Goal: Find specific page/section: Find specific page/section

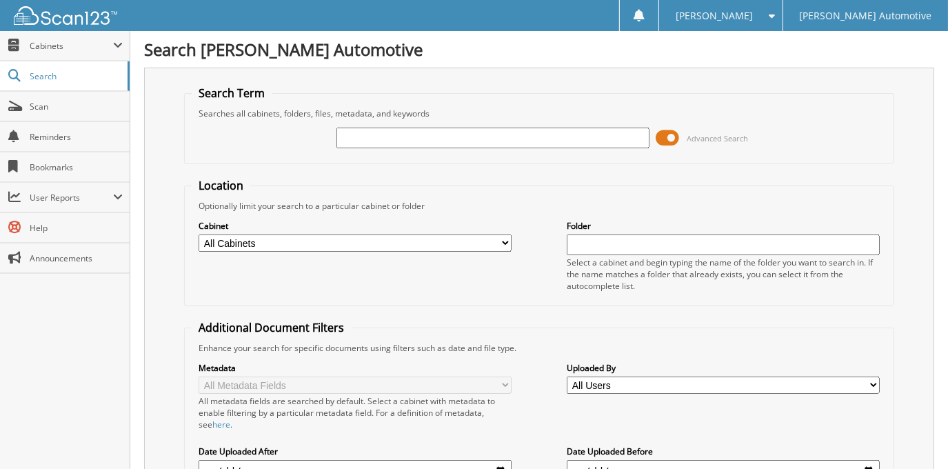
click at [673, 136] on span at bounding box center [667, 137] width 23 height 21
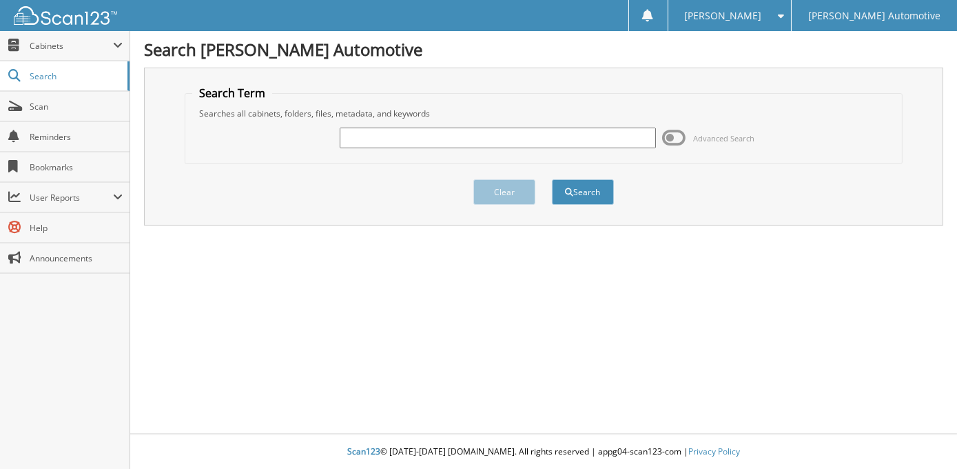
click at [516, 136] on input "text" at bounding box center [498, 137] width 316 height 21
type input "[PERSON_NAME]"
click at [552, 179] on button "Search" at bounding box center [583, 191] width 62 height 25
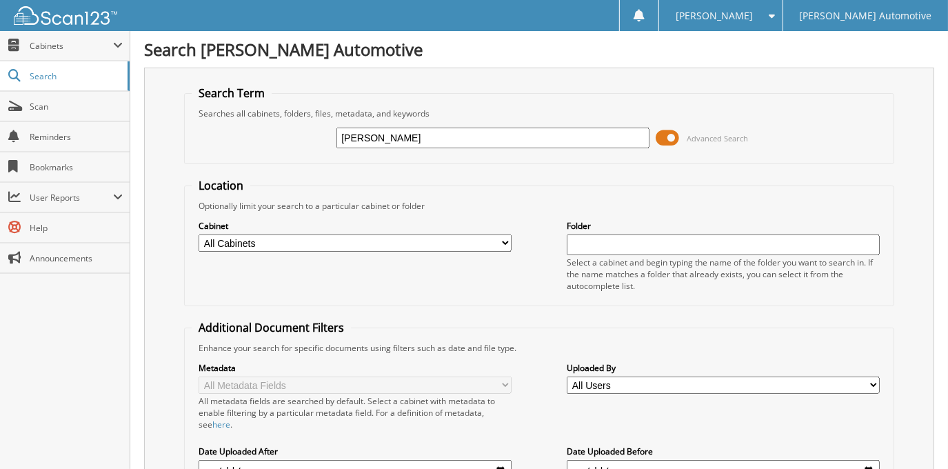
click at [671, 139] on span at bounding box center [667, 137] width 23 height 21
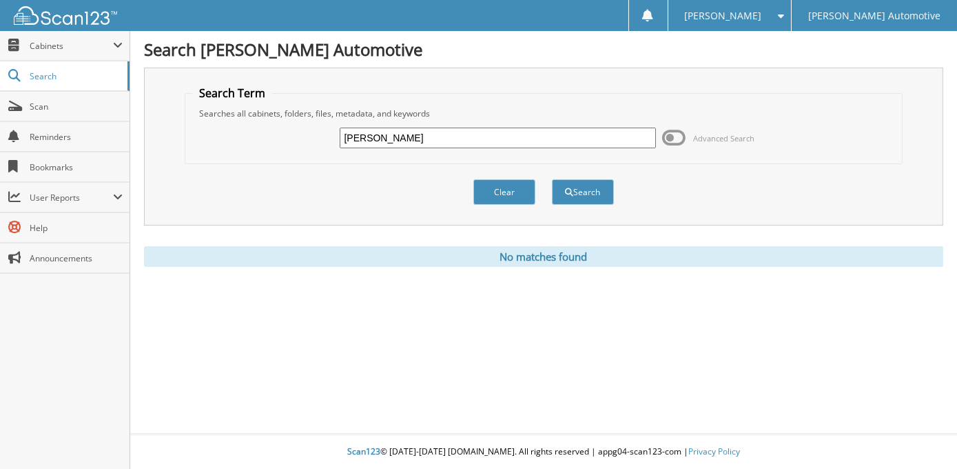
drag, startPoint x: 461, startPoint y: 130, endPoint x: 244, endPoint y: 134, distance: 217.1
click at [244, 134] on div "[PERSON_NAME] Advanced Search" at bounding box center [543, 137] width 703 height 37
type input "[PERSON_NAME]"
click at [552, 179] on button "Search" at bounding box center [583, 191] width 62 height 25
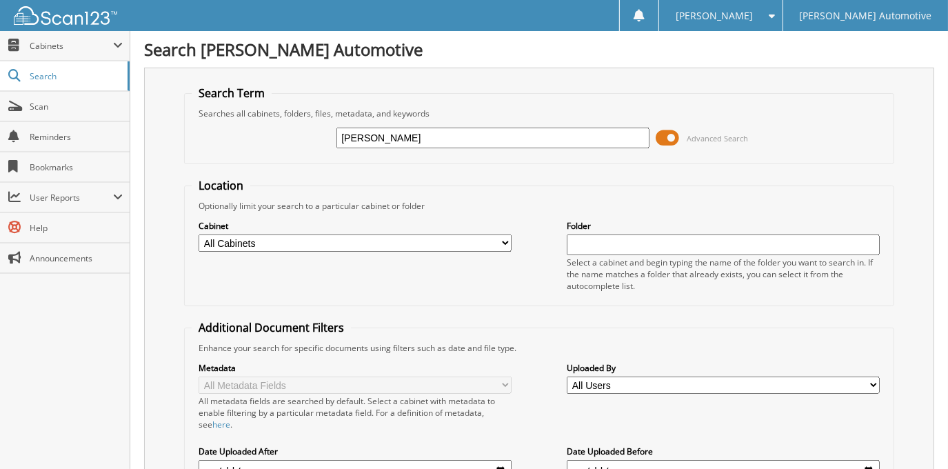
click at [664, 144] on span at bounding box center [667, 137] width 23 height 21
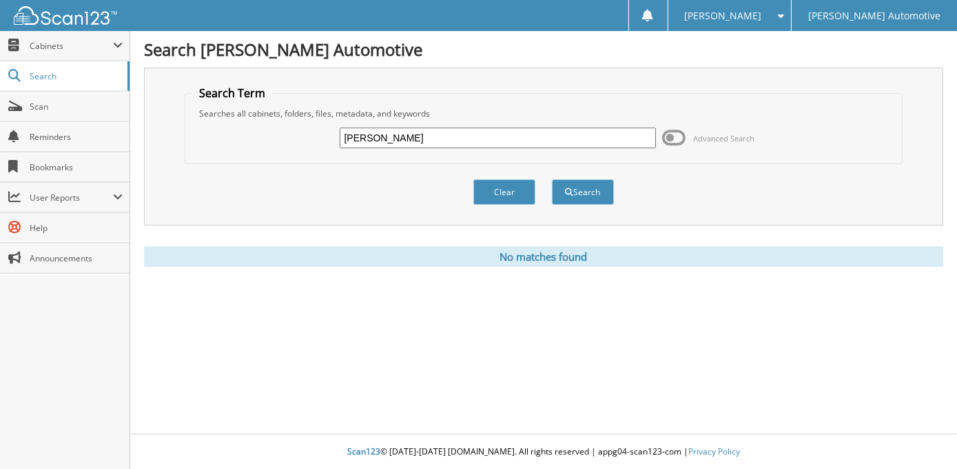
click at [418, 136] on input "MATTHEW SIMMONDS" at bounding box center [498, 137] width 316 height 21
type input "[PERSON_NAME]"
click at [593, 194] on button "Search" at bounding box center [583, 191] width 62 height 25
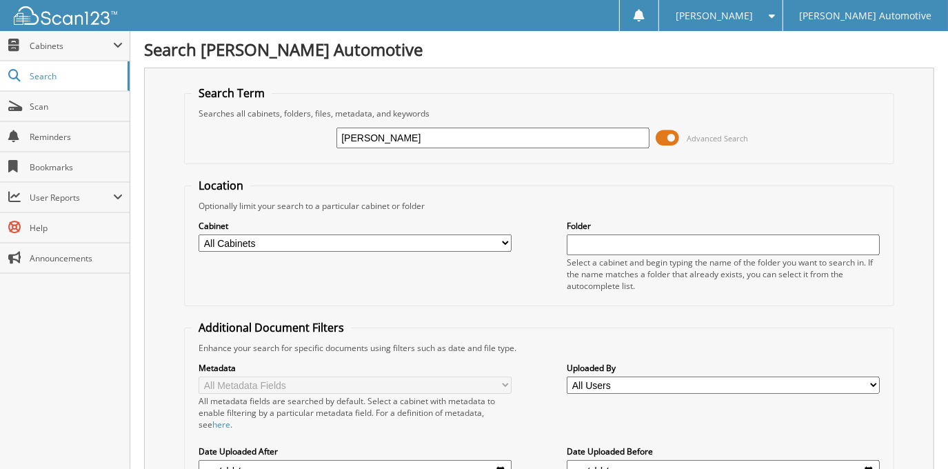
click at [674, 133] on span at bounding box center [667, 137] width 23 height 21
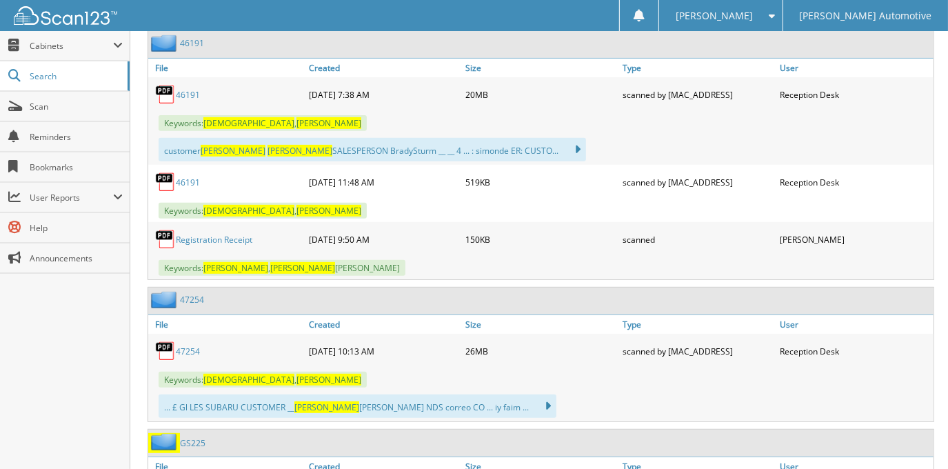
scroll to position [250, 0]
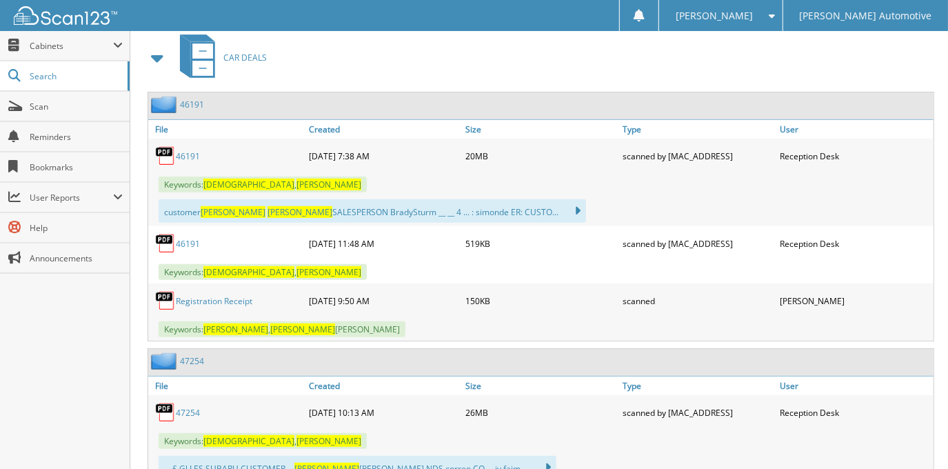
click at [181, 150] on link "46191" at bounding box center [188, 156] width 24 height 12
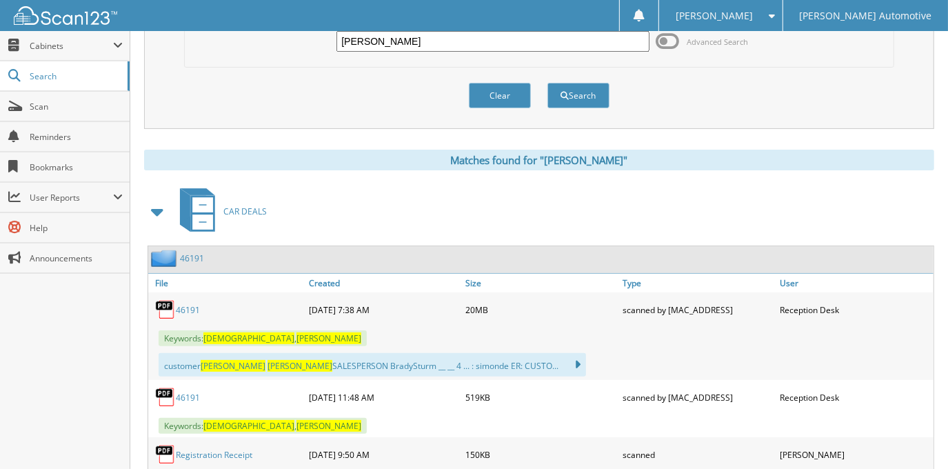
scroll to position [0, 0]
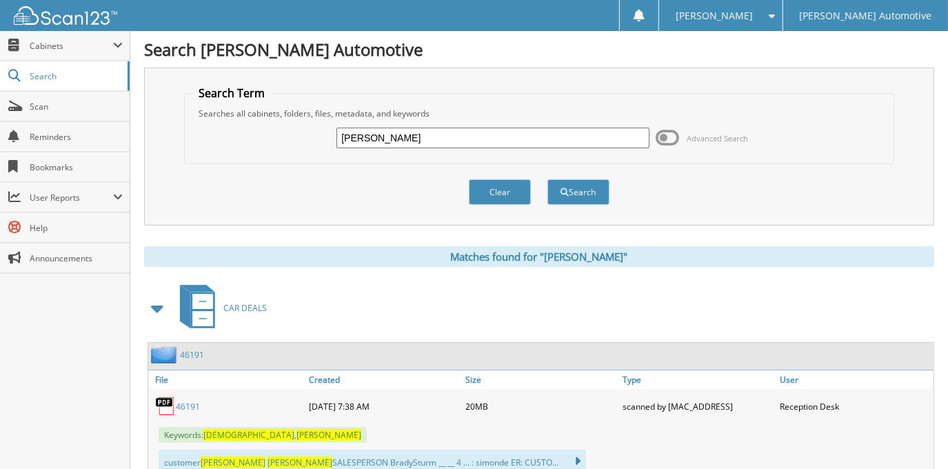
drag, startPoint x: 511, startPoint y: 133, endPoint x: -8, endPoint y: 203, distance: 522.9
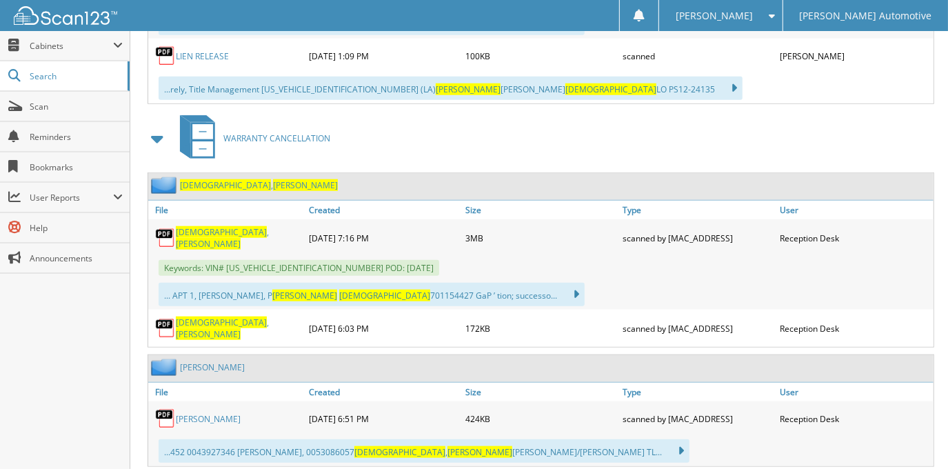
scroll to position [814, 0]
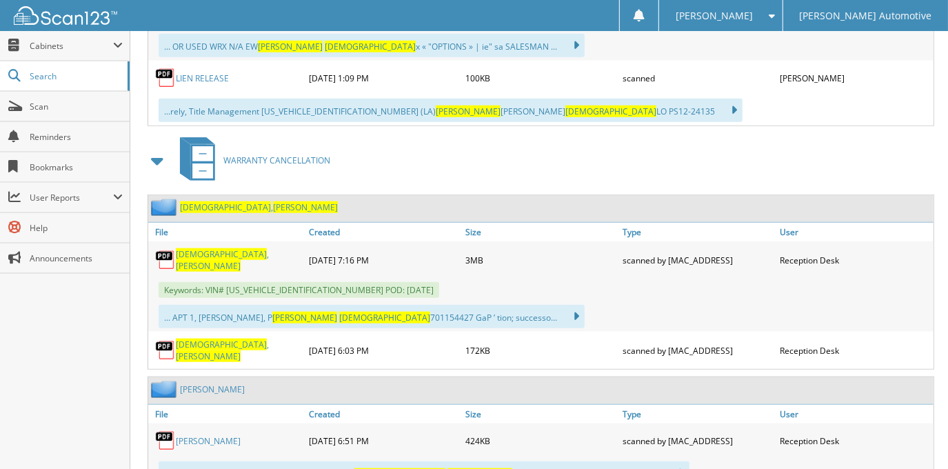
click at [224, 260] on span "[PERSON_NAME]" at bounding box center [208, 266] width 65 height 12
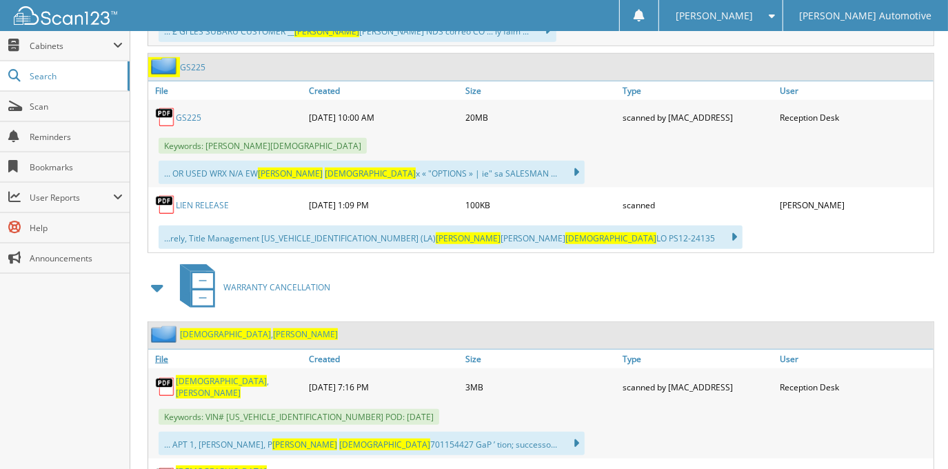
scroll to position [626, 0]
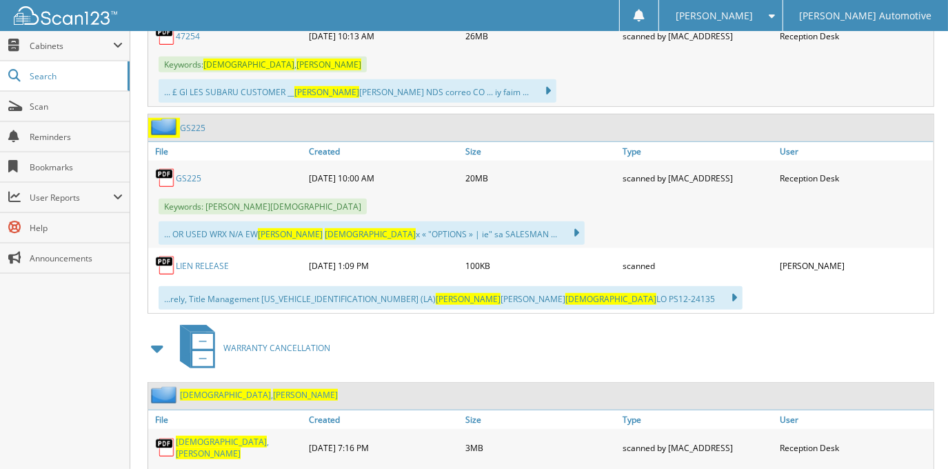
click at [189, 172] on link "GS225" at bounding box center [188, 178] width 25 height 12
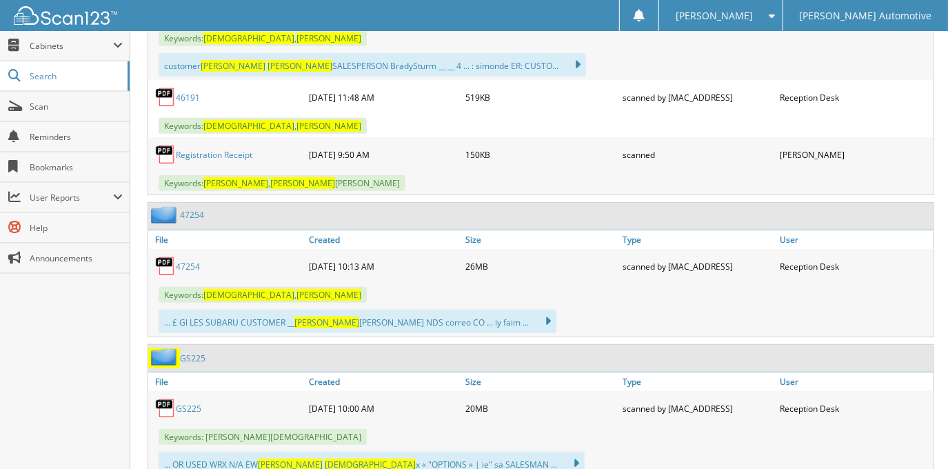
scroll to position [376, 0]
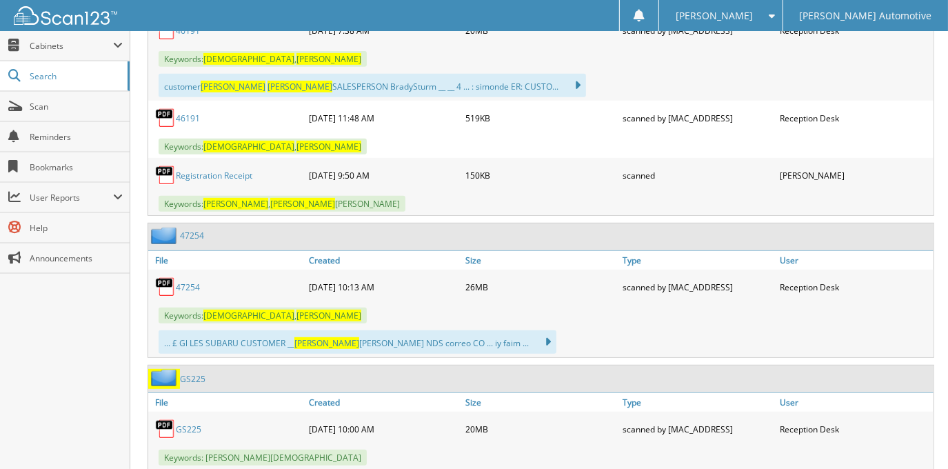
click at [187, 284] on link "47254" at bounding box center [188, 287] width 24 height 12
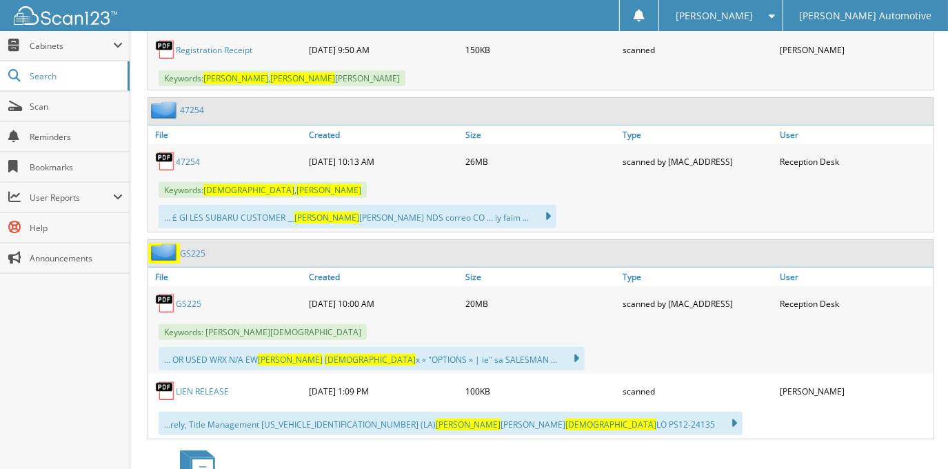
scroll to position [626, 0]
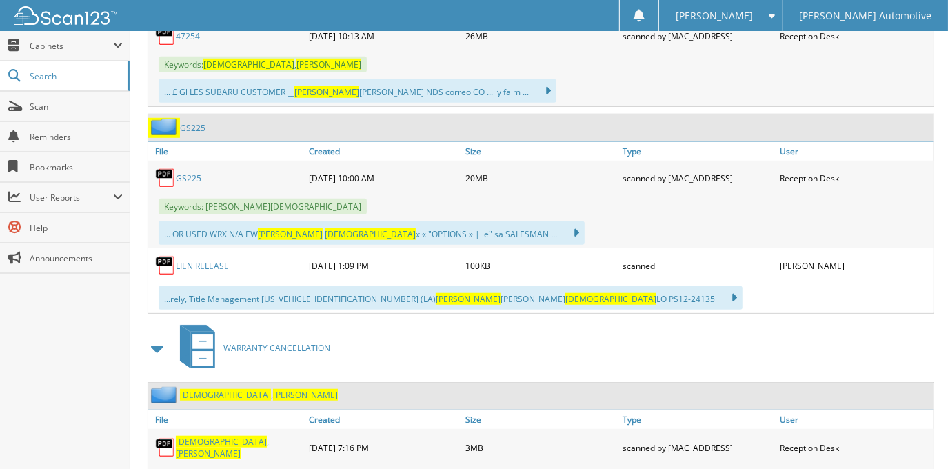
click at [217, 260] on link "LIEN RELEASE" at bounding box center [202, 266] width 53 height 12
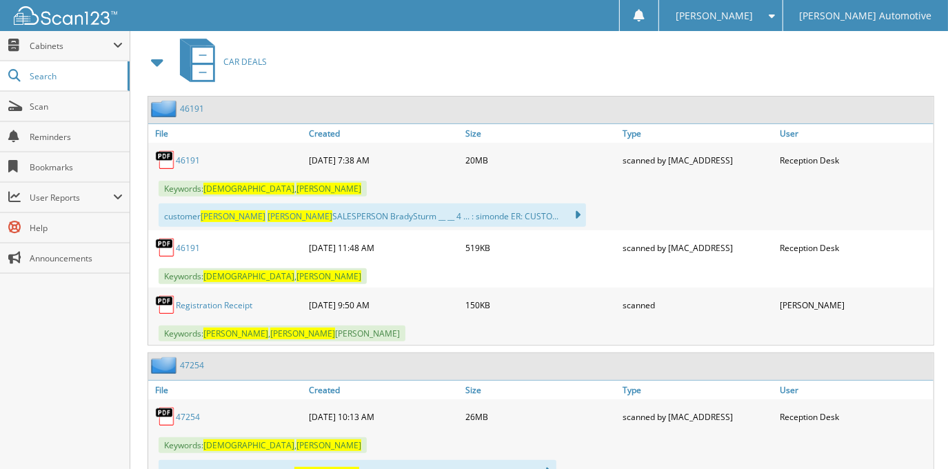
scroll to position [250, 0]
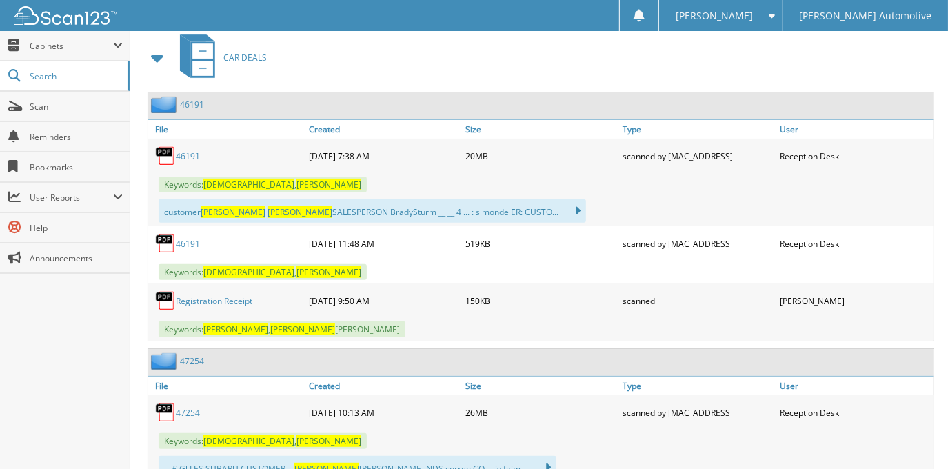
click at [186, 407] on link "47254" at bounding box center [188, 413] width 24 height 12
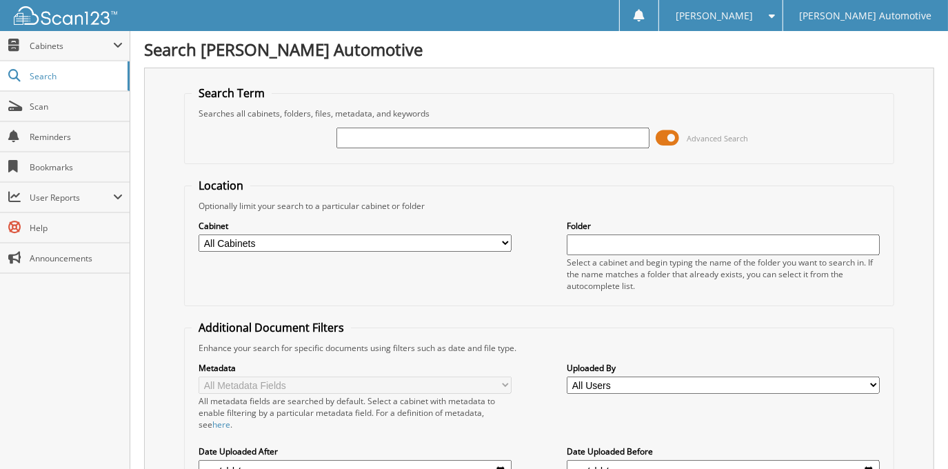
click at [666, 135] on span at bounding box center [667, 137] width 23 height 21
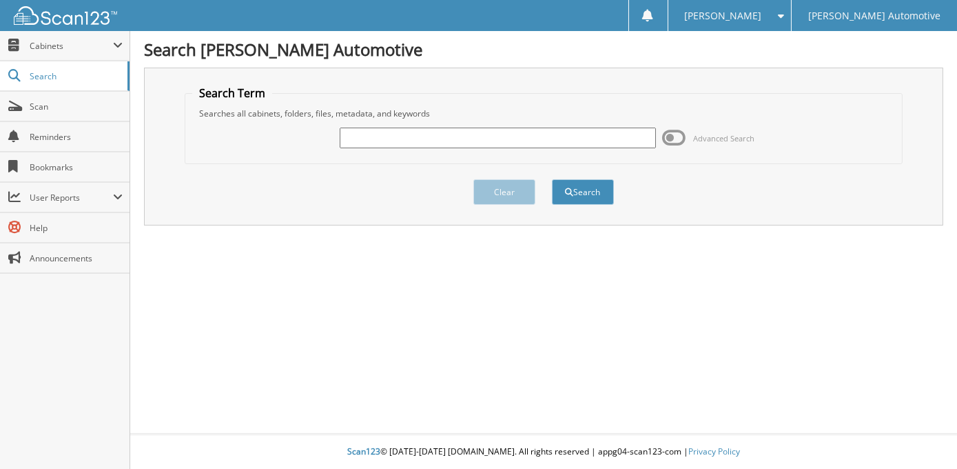
click at [528, 129] on input "text" at bounding box center [498, 137] width 316 height 21
type input "GS225"
click at [552, 179] on button "Search" at bounding box center [583, 191] width 62 height 25
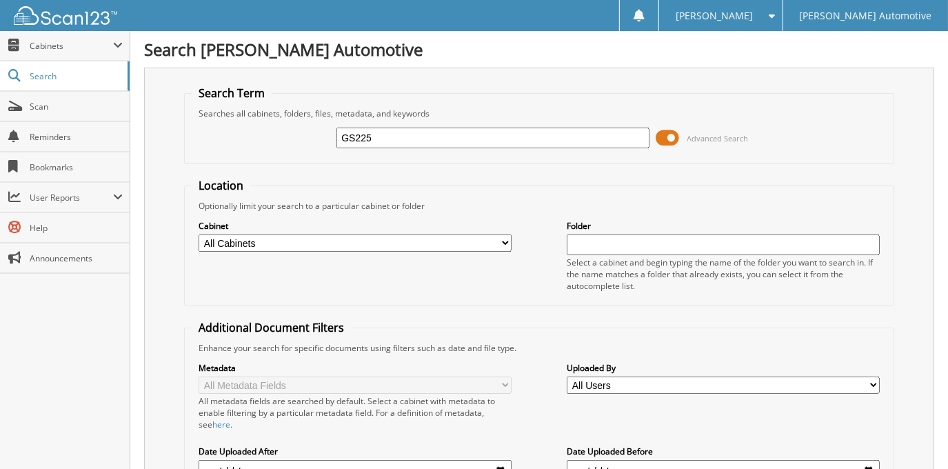
click at [668, 139] on span at bounding box center [667, 137] width 23 height 21
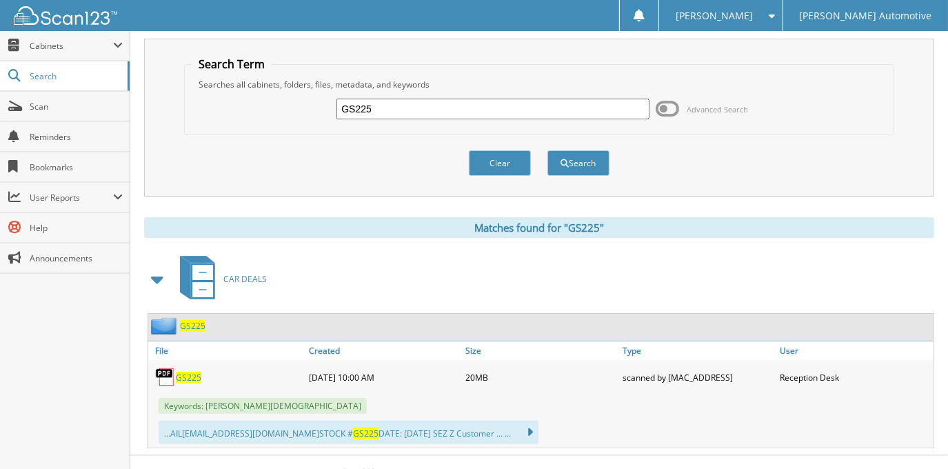
scroll to position [45, 0]
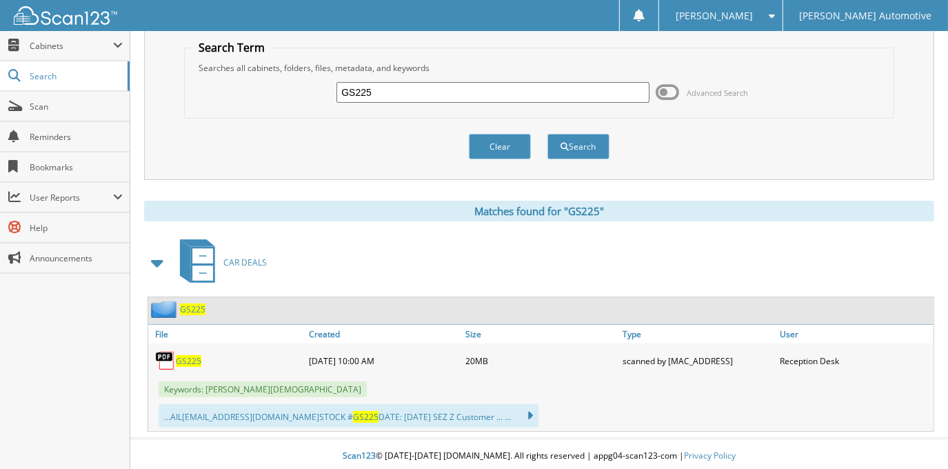
click at [192, 357] on span "GS225" at bounding box center [188, 361] width 25 height 12
